Goal: Book appointment/travel/reservation

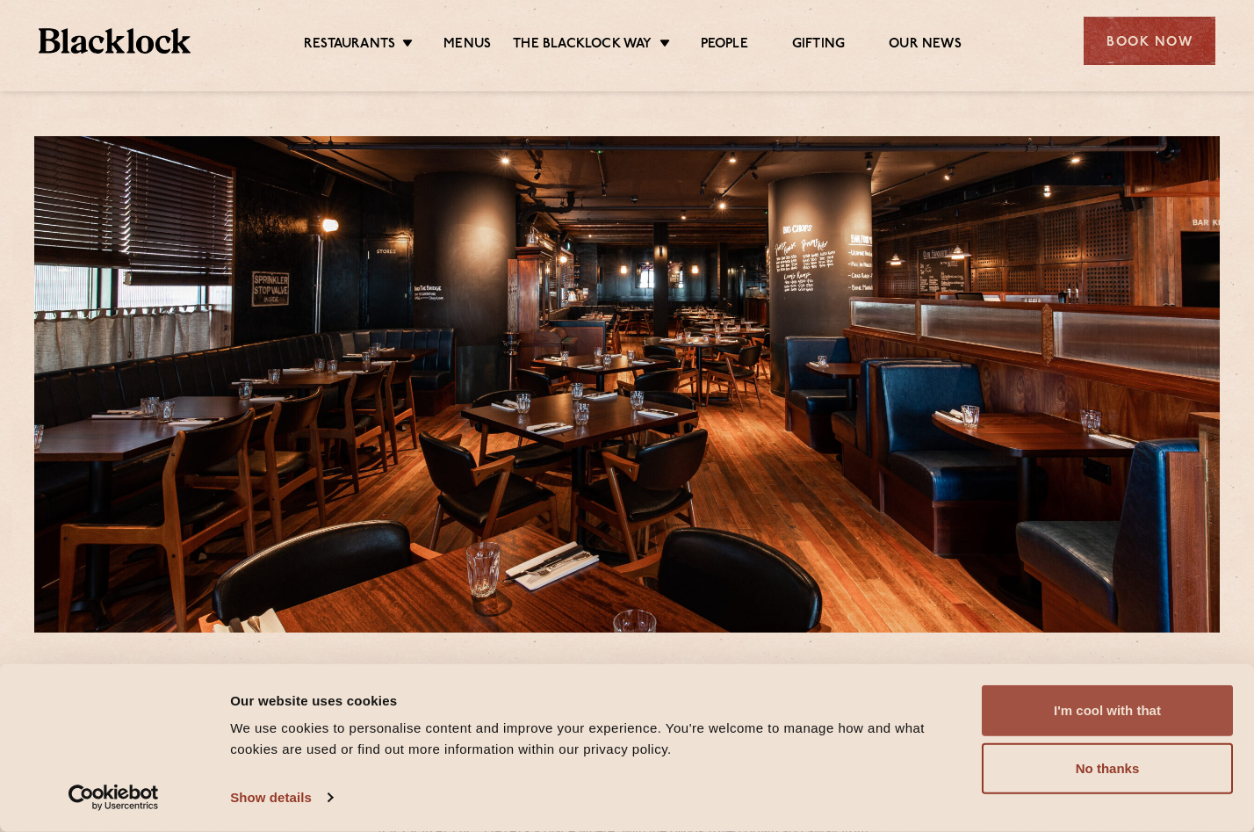
click at [1027, 697] on button "I'm cool with that" at bounding box center [1107, 710] width 251 height 51
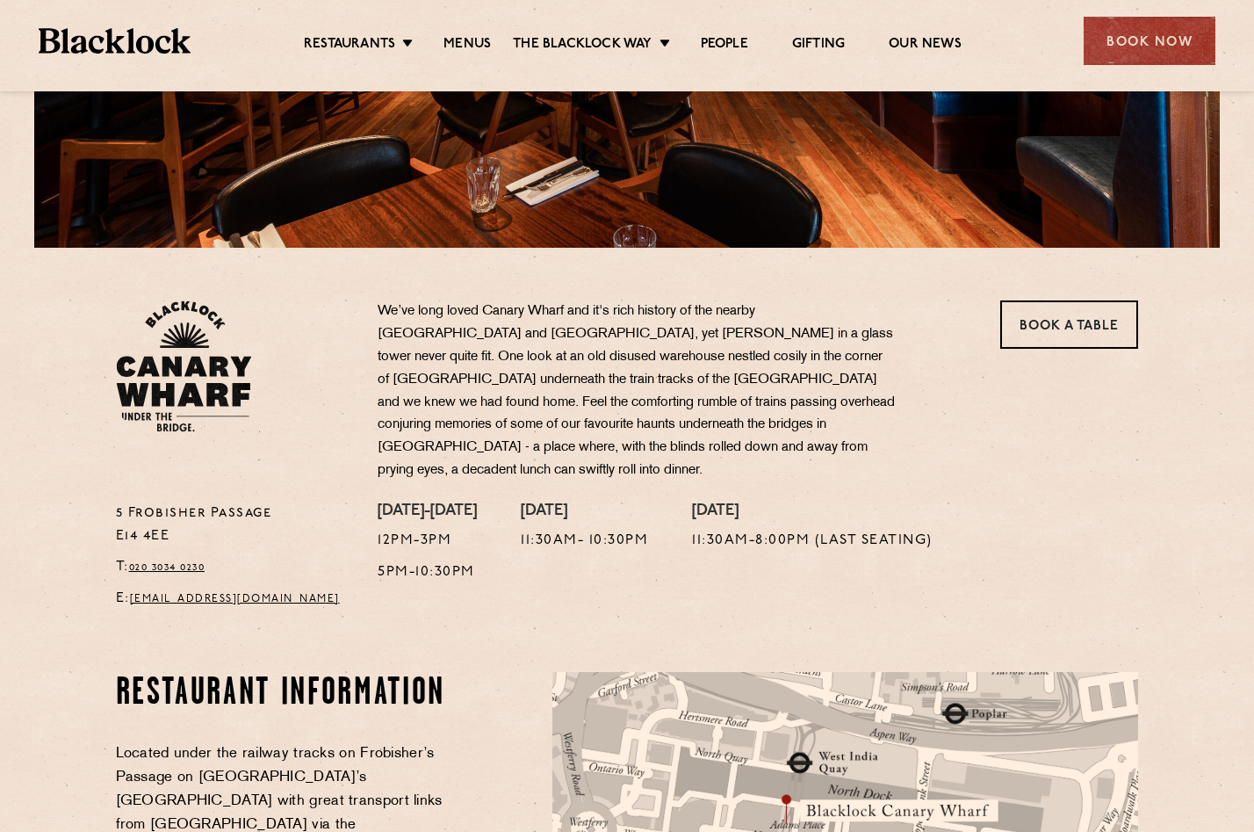
scroll to position [166, 0]
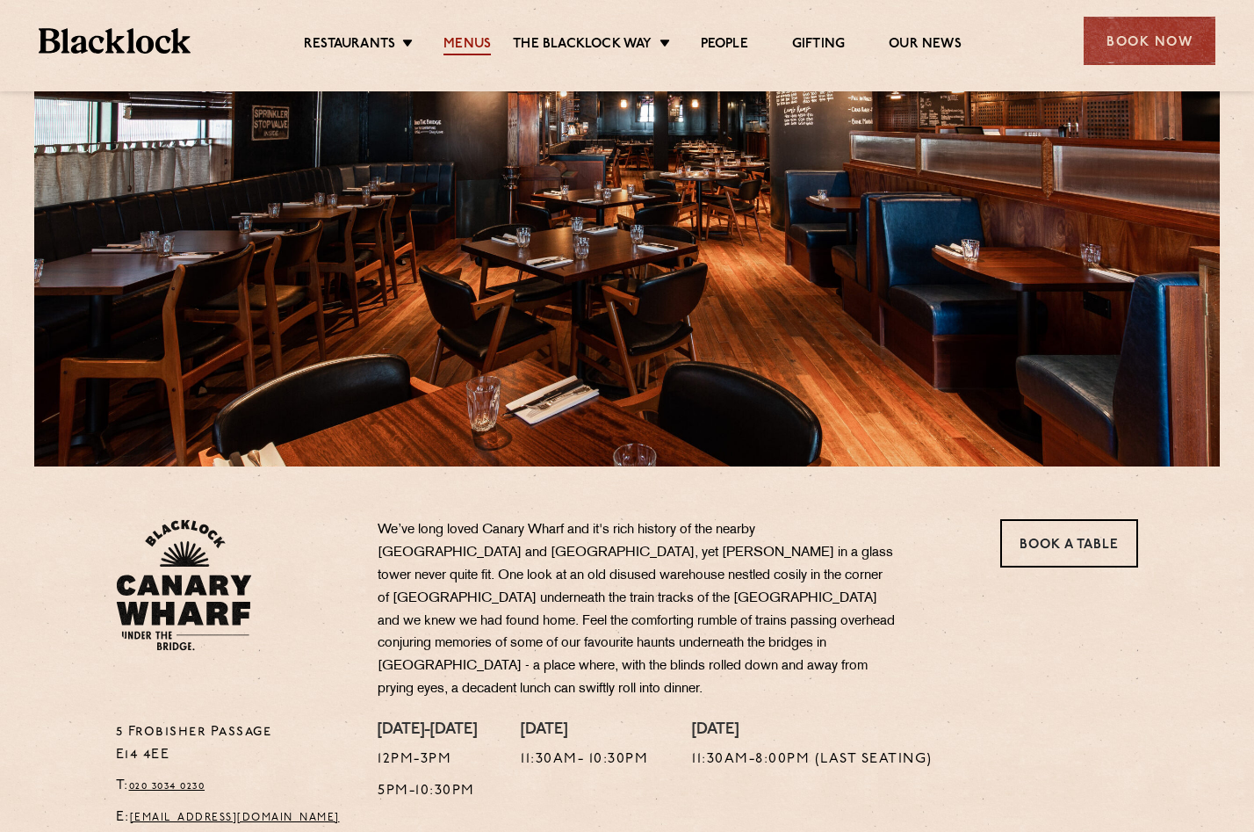
click at [462, 41] on link "Menus" at bounding box center [467, 45] width 47 height 19
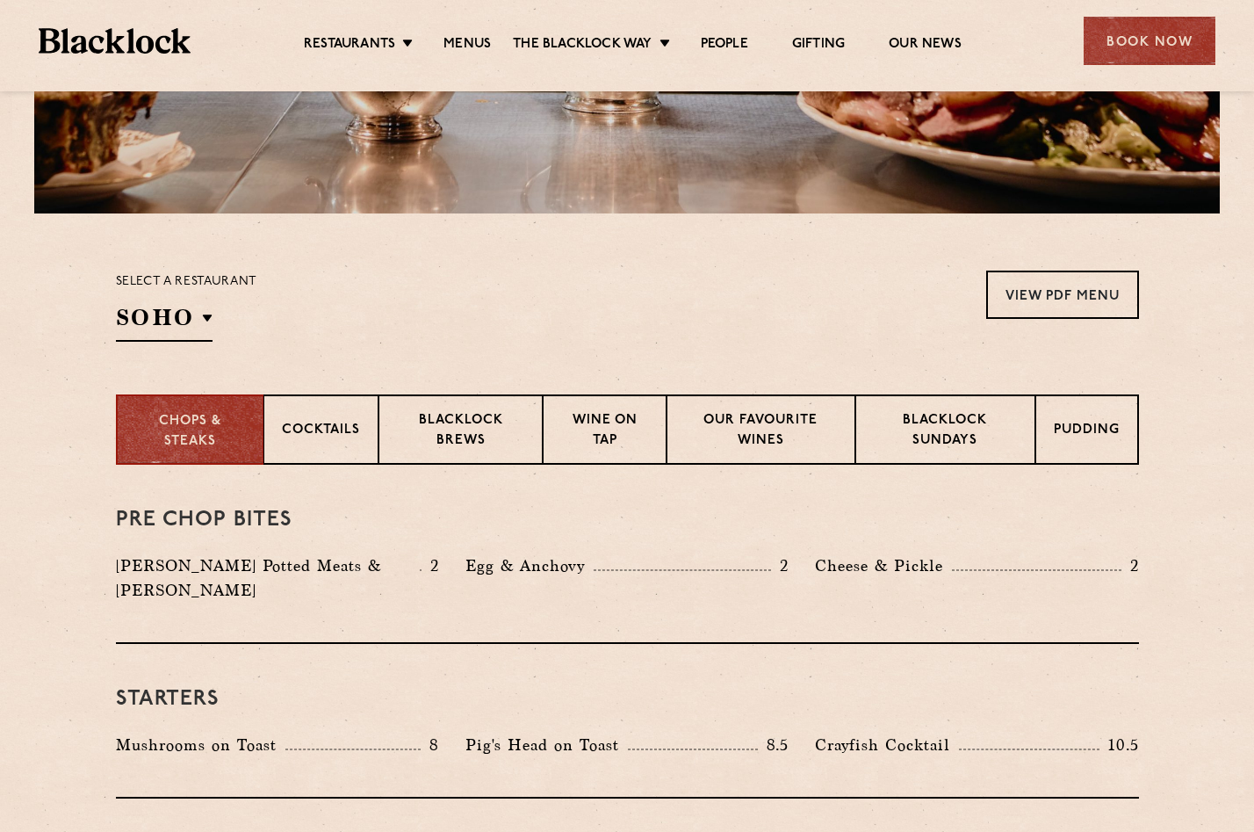
scroll to position [420, 0]
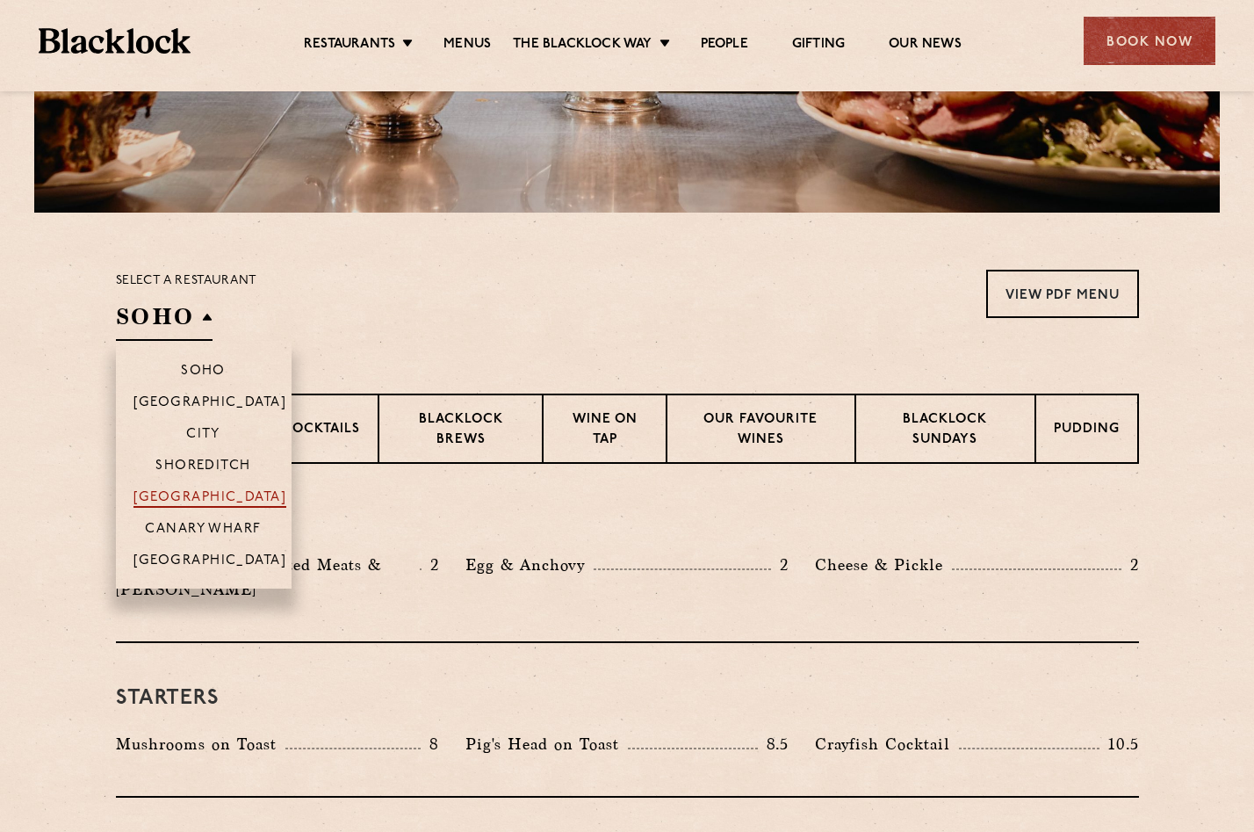
click at [218, 490] on p "[GEOGRAPHIC_DATA]" at bounding box center [210, 499] width 154 height 18
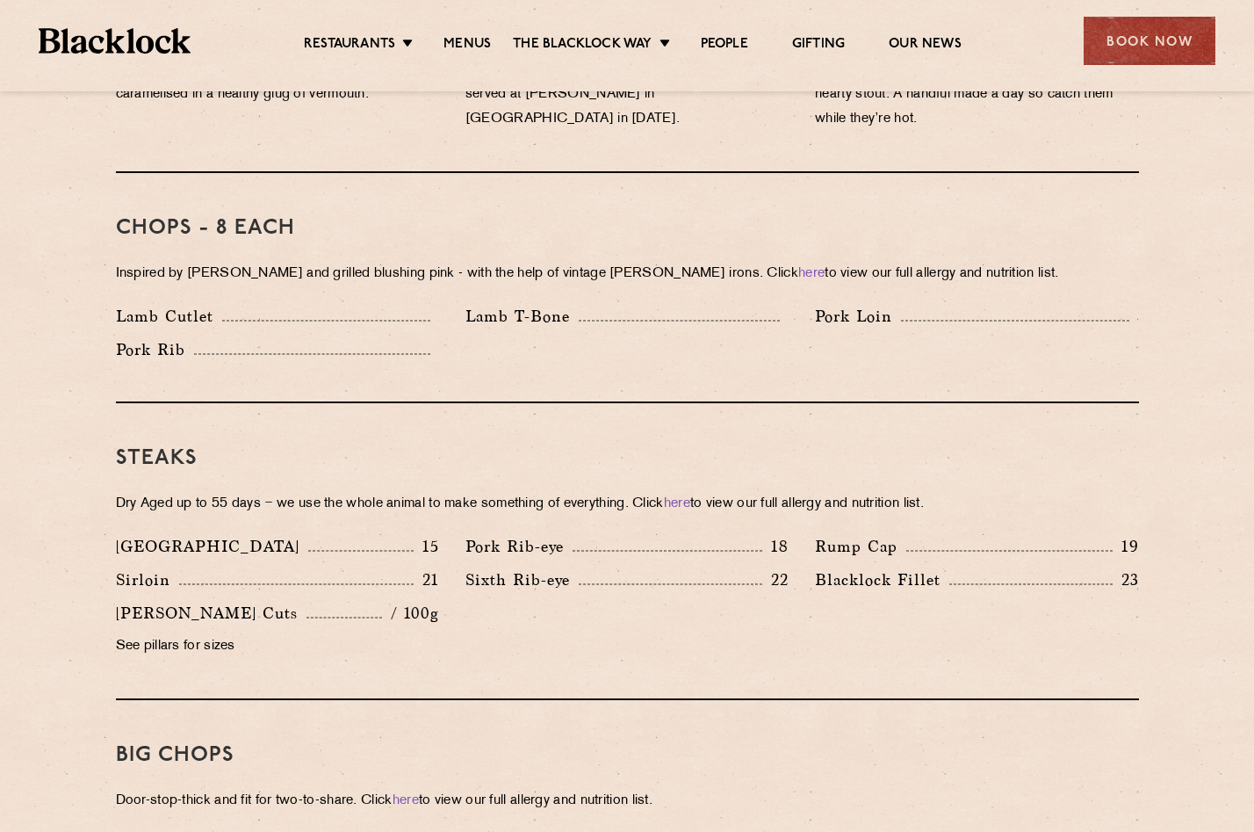
scroll to position [1322, 0]
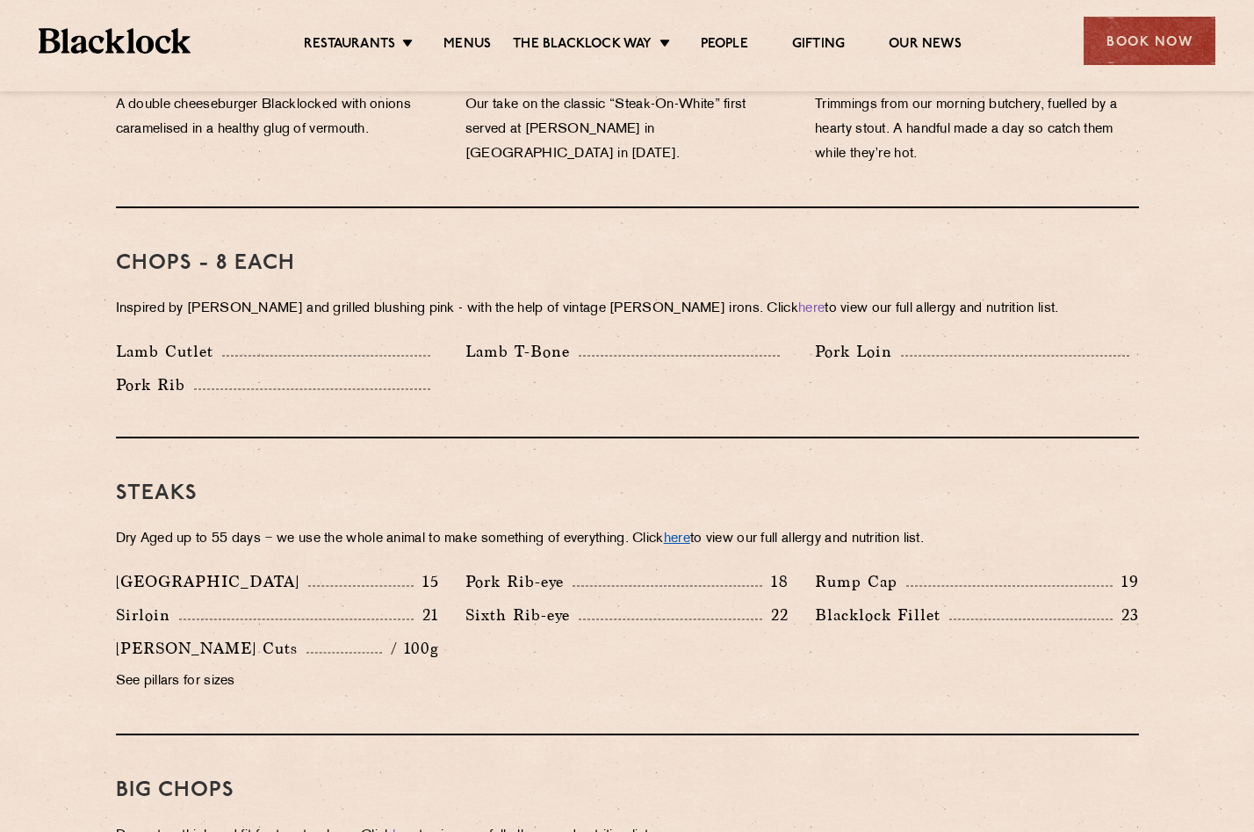
click at [690, 532] on link "here" at bounding box center [677, 538] width 26 height 13
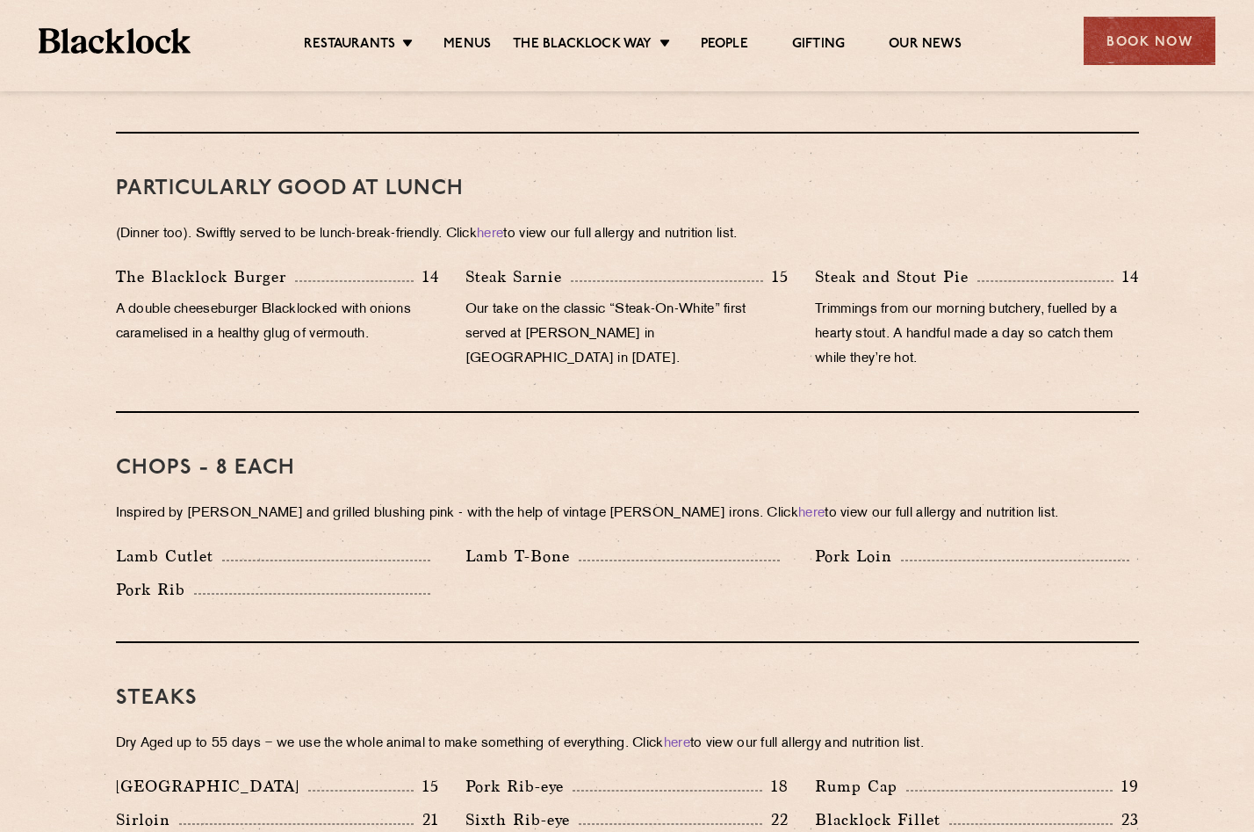
scroll to position [1116, 0]
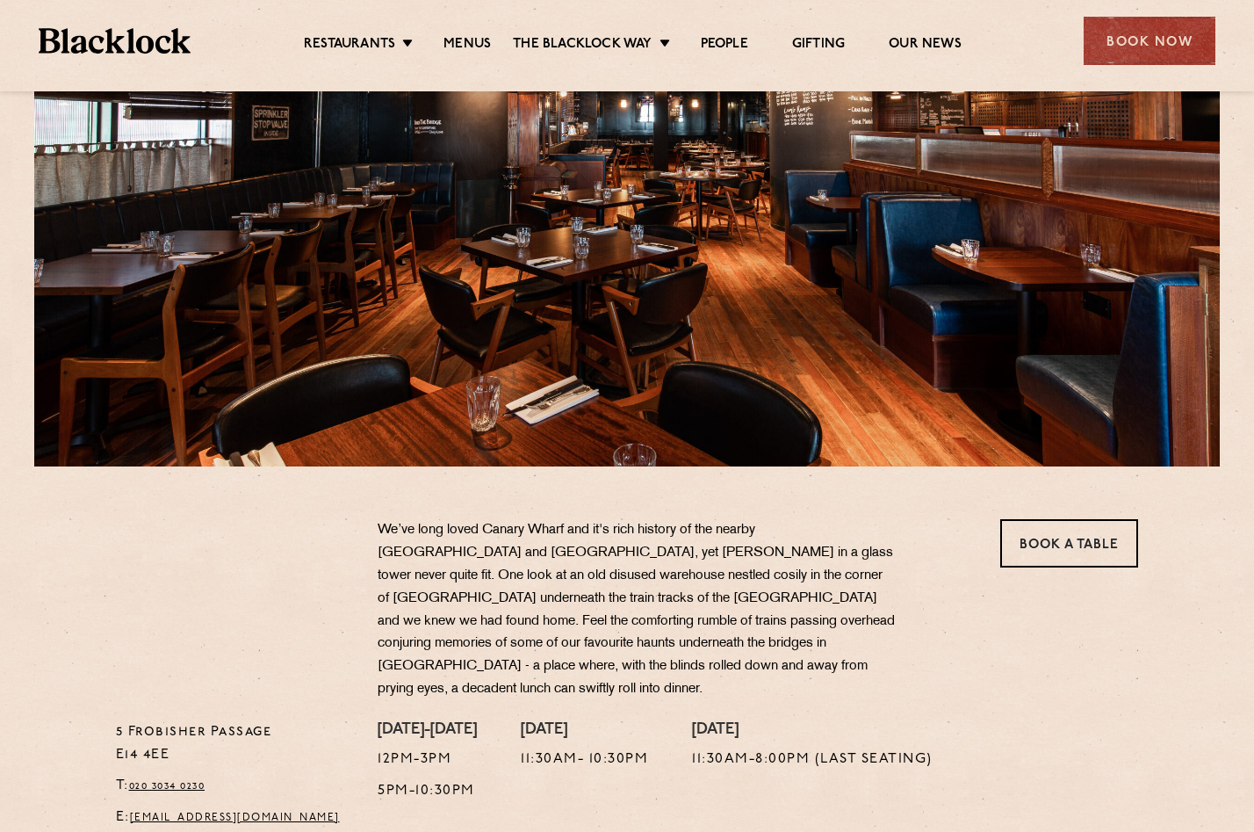
scroll to position [166, 0]
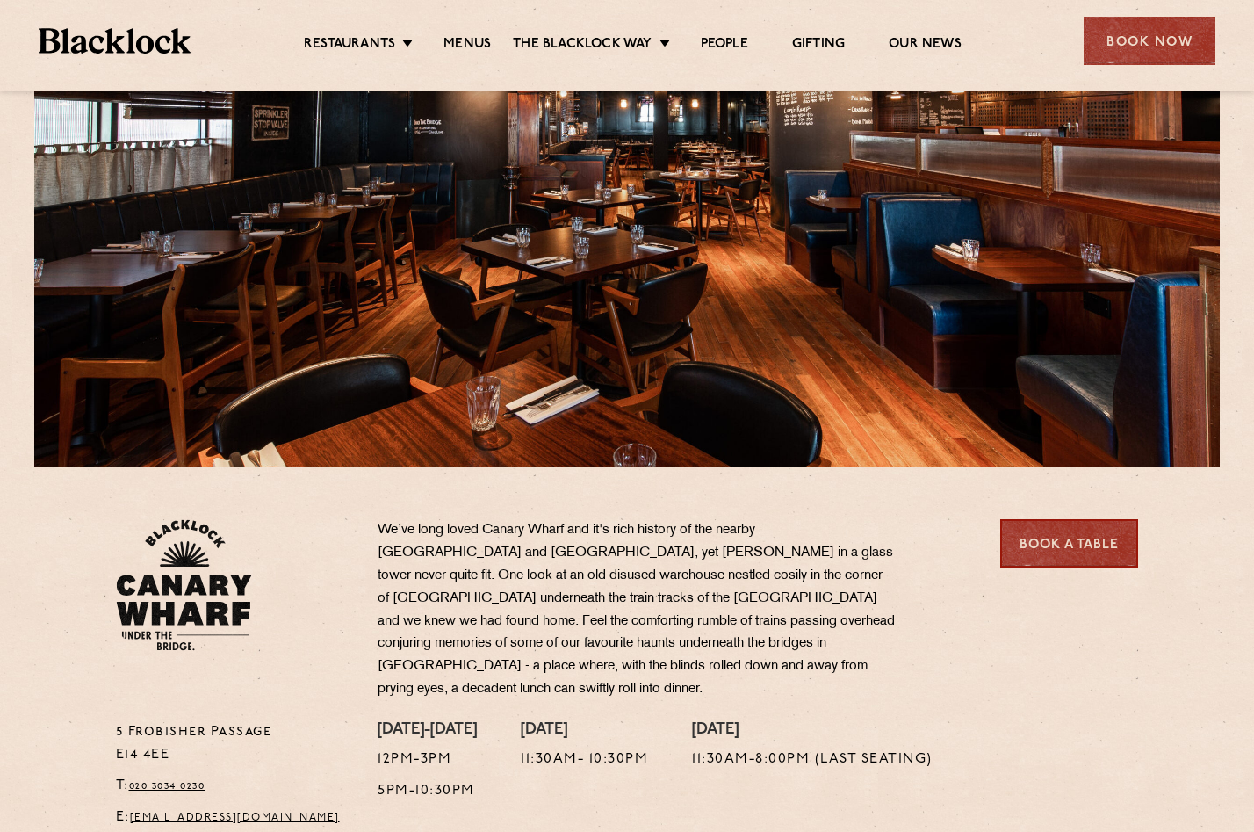
click at [1058, 538] on link "Book a Table" at bounding box center [1069, 543] width 138 height 48
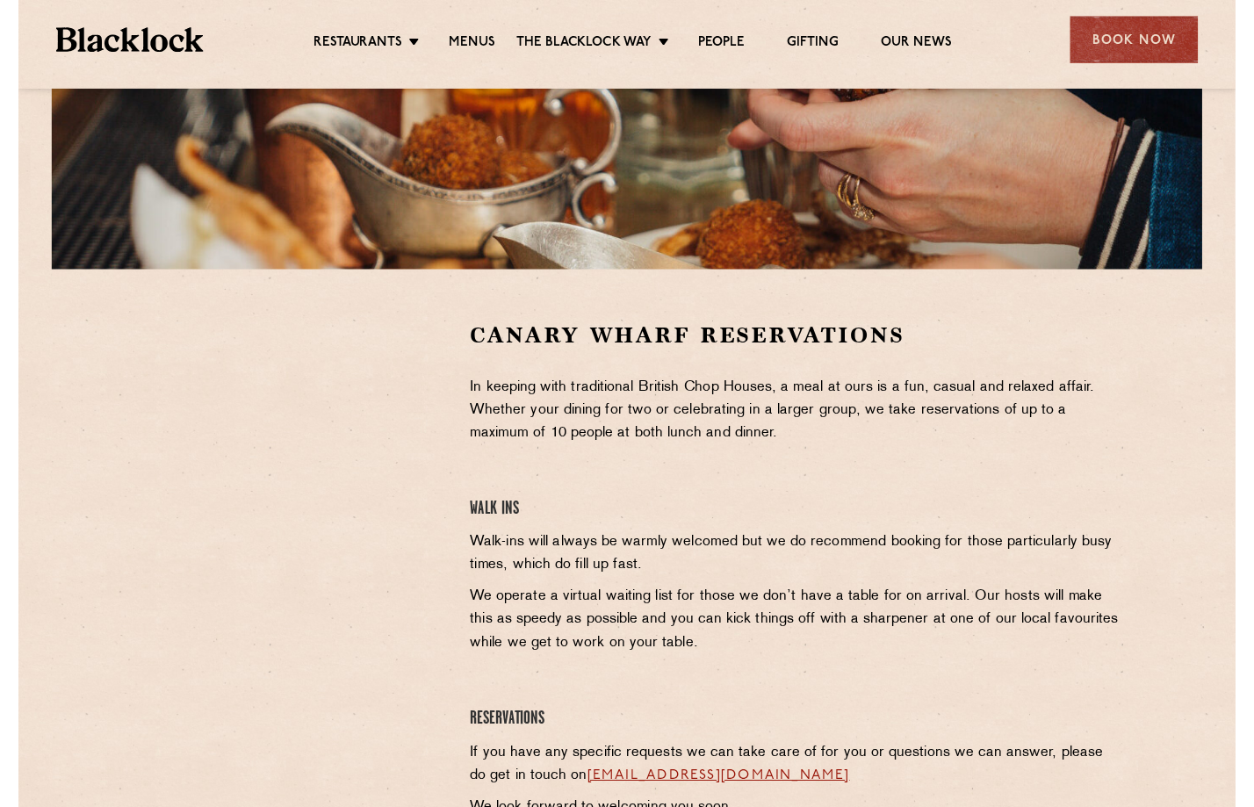
scroll to position [354, 0]
